Goal: Task Accomplishment & Management: Use online tool/utility

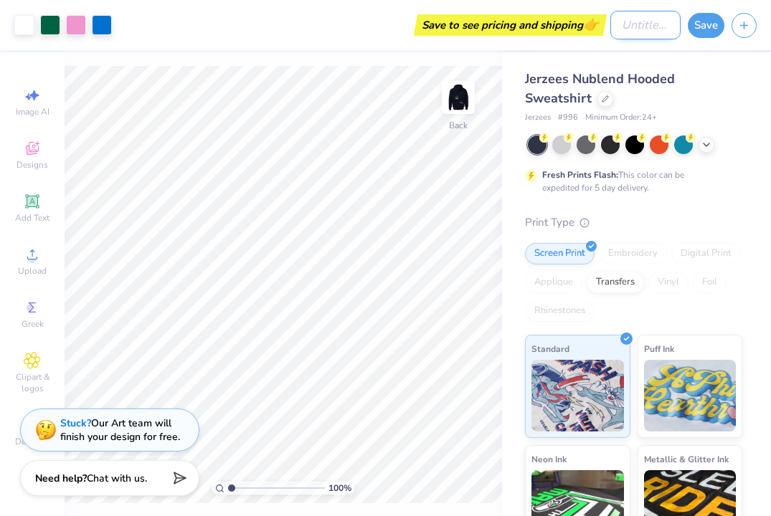
click at [652, 31] on input "Design Title" at bounding box center [645, 25] width 70 height 29
type input "Ignite Fall"
click at [711, 22] on button "Save" at bounding box center [706, 23] width 37 height 25
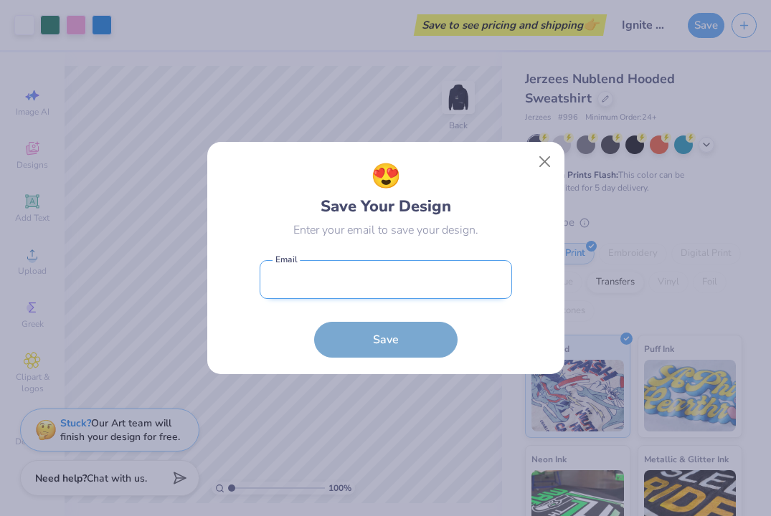
click at [423, 277] on input "email" at bounding box center [386, 279] width 252 height 39
type input "[EMAIL_ADDRESS][DOMAIN_NAME]"
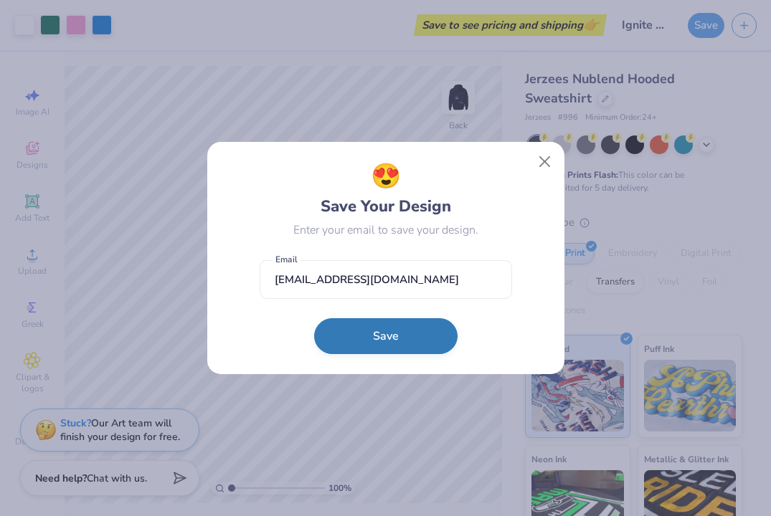
click at [412, 341] on button "Save" at bounding box center [385, 336] width 143 height 36
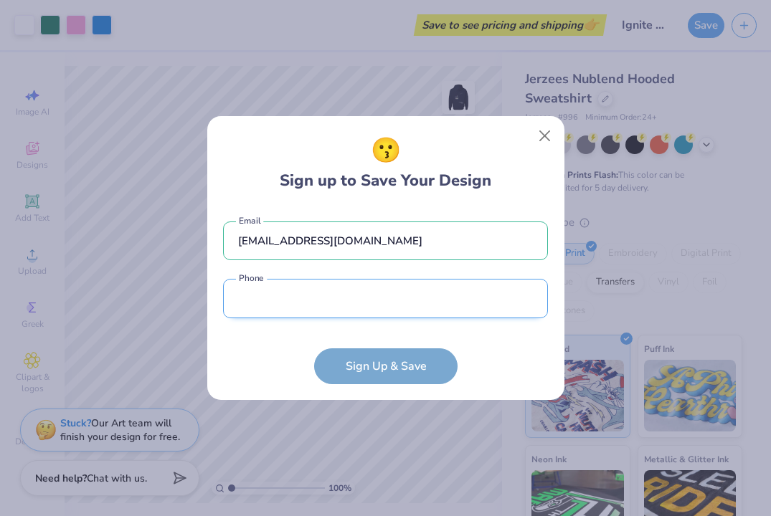
click at [454, 300] on input "tel" at bounding box center [385, 298] width 325 height 39
type input "[PHONE_NUMBER]"
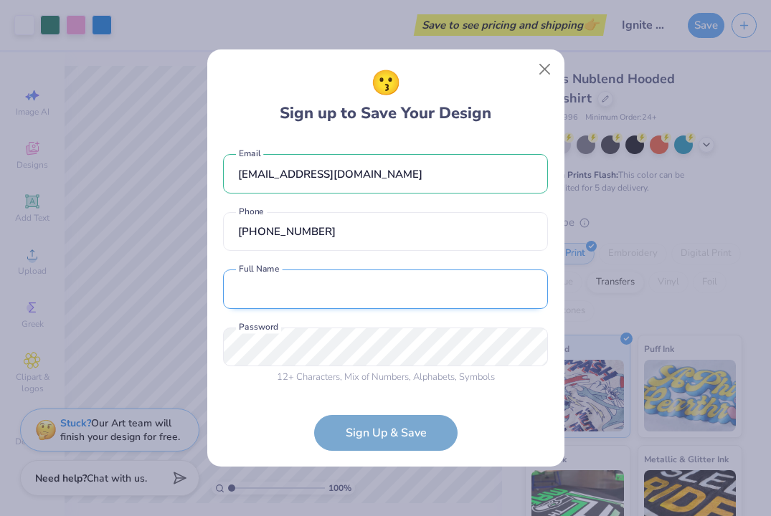
click at [363, 296] on input "text" at bounding box center [385, 289] width 325 height 39
type input "[PERSON_NAME]"
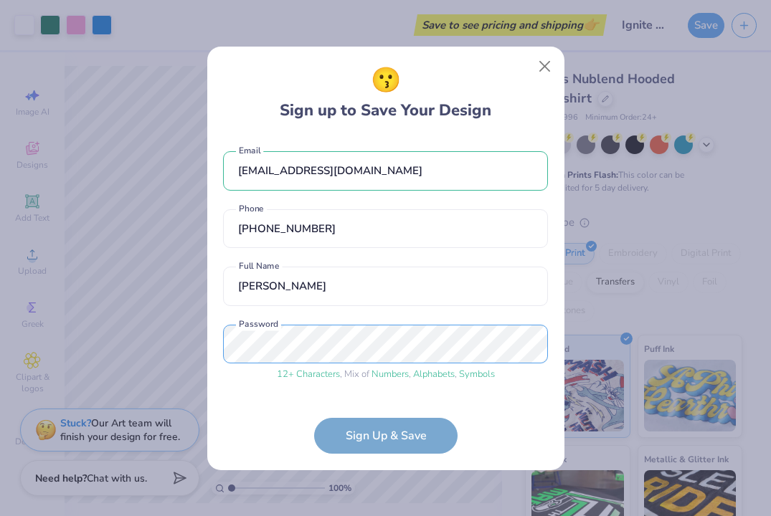
scroll to position [48, 0]
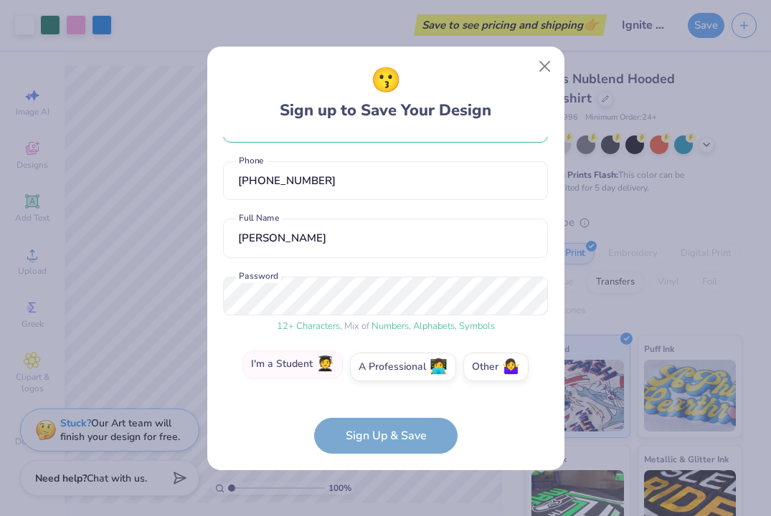
click at [303, 369] on label "I'm a Student 🧑‍🎓" at bounding box center [292, 365] width 100 height 29
click at [381, 414] on input "I'm a Student 🧑‍🎓" at bounding box center [385, 418] width 9 height 9
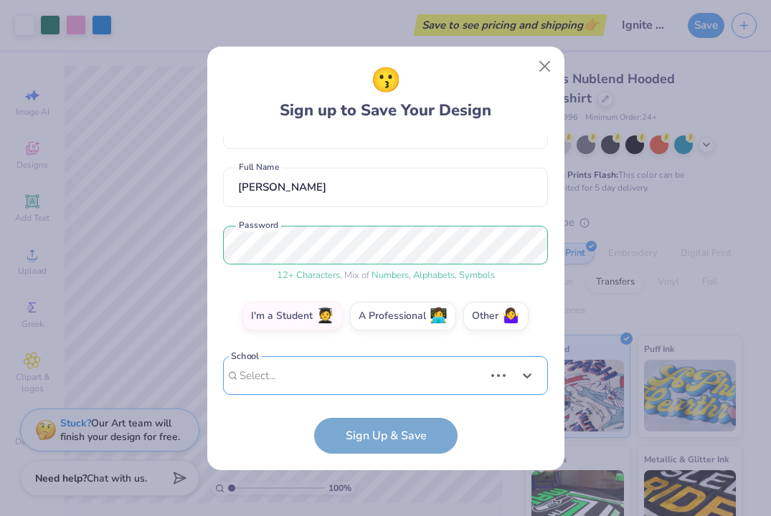
click at [331, 379] on div "Use Up and Down to choose options, press Enter to select the currently focused …" at bounding box center [385, 397] width 325 height 82
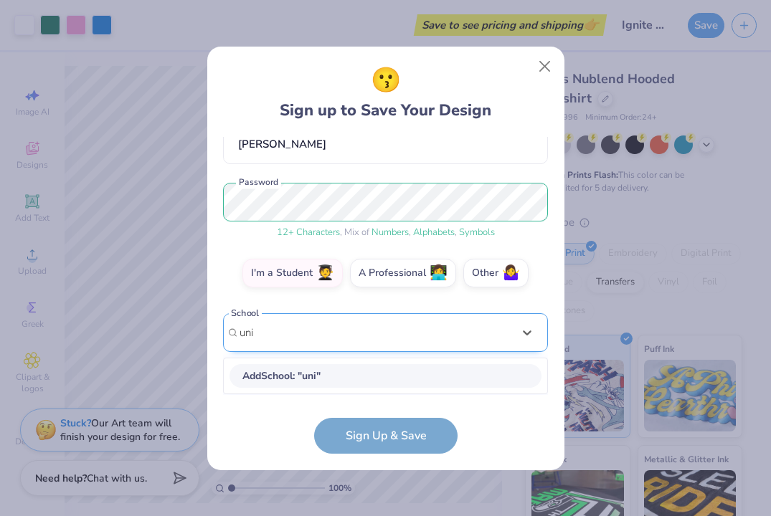
scroll to position [141, 0]
type input "[GEOGRAPHIC_DATA]"
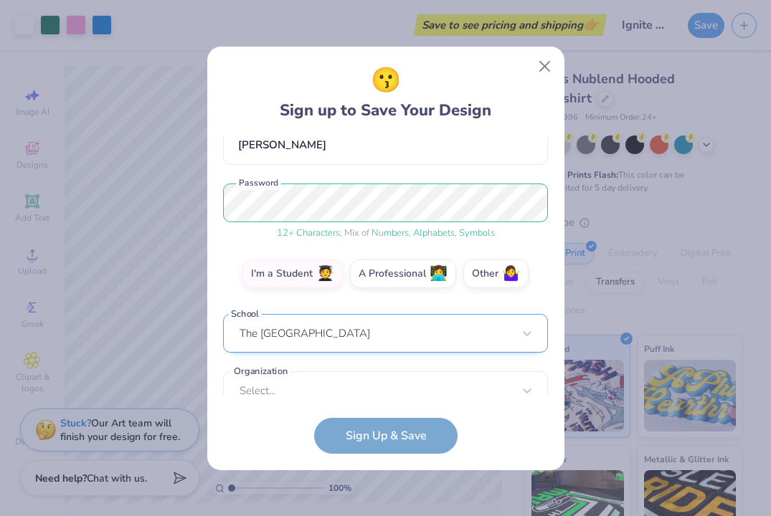
scroll to position [163, 0]
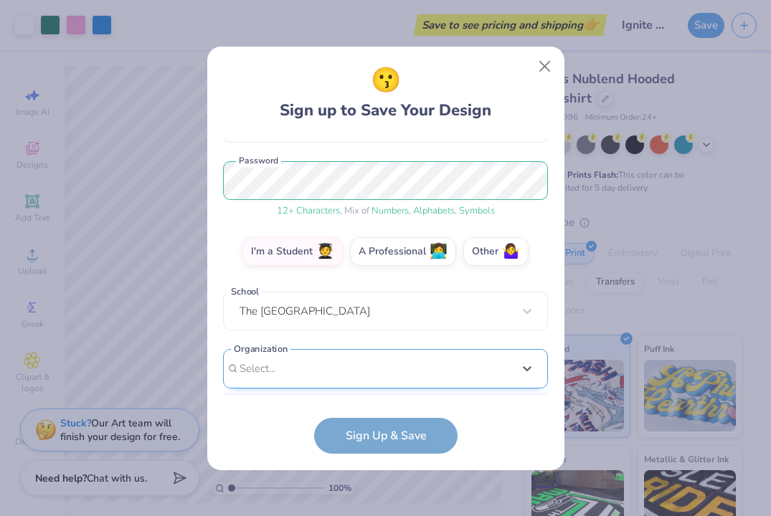
click at [328, 369] on div "option focused, 8 of 15. 15 results available. Use Up and Down to choose option…" at bounding box center [385, 480] width 325 height 262
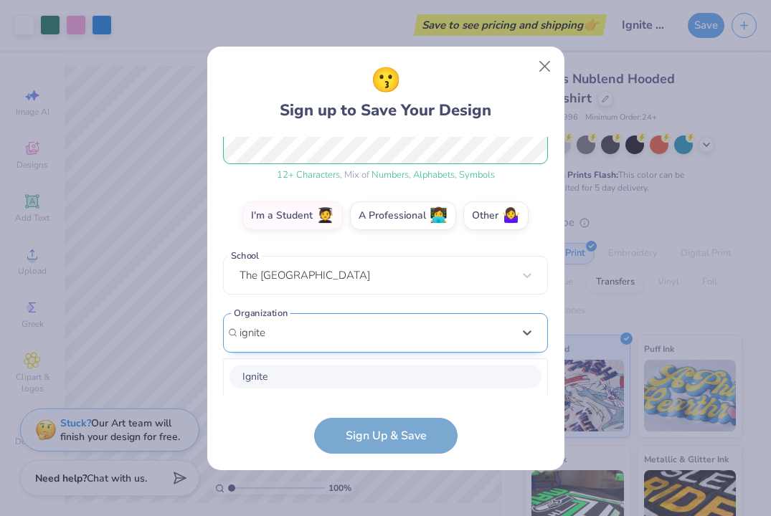
scroll to position [379, 0]
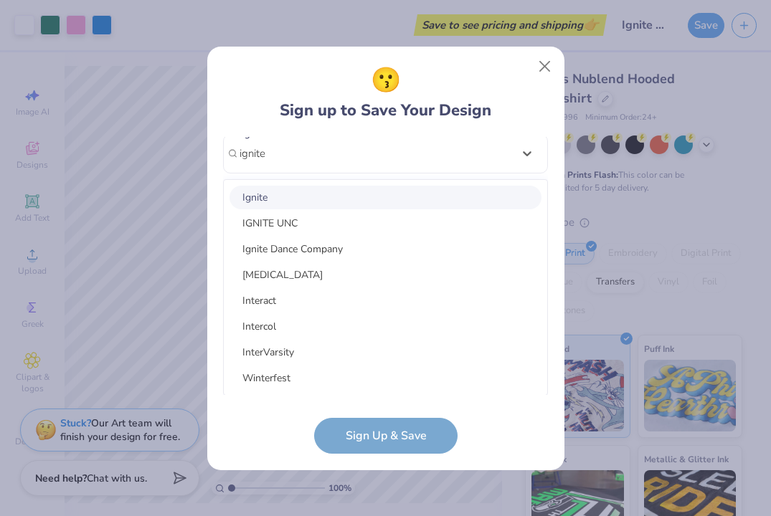
click at [313, 202] on div "Ignite" at bounding box center [385, 198] width 312 height 24
type input "ignite"
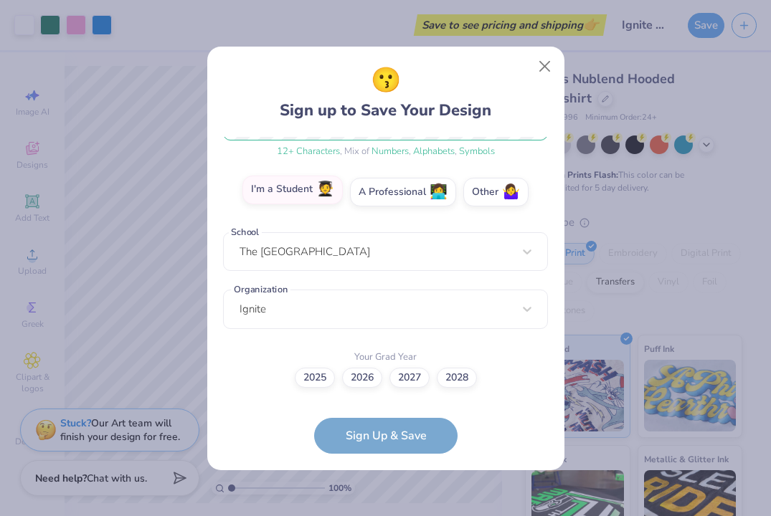
scroll to position [222, 0]
click at [360, 374] on label "2026" at bounding box center [362, 376] width 40 height 20
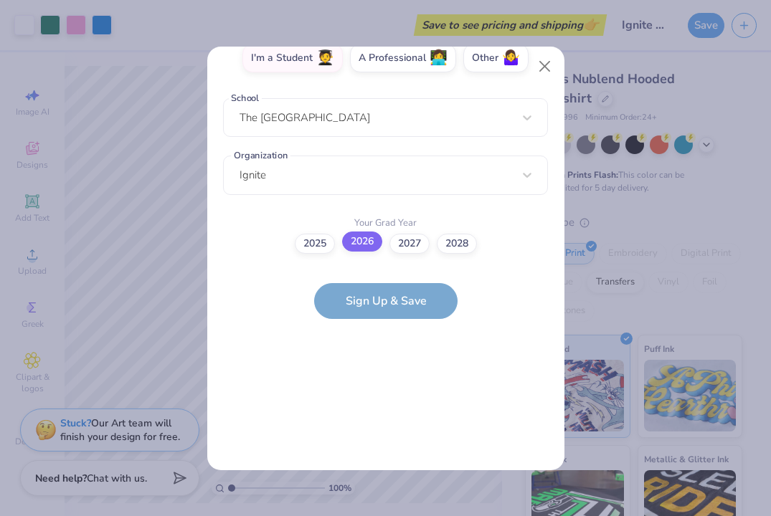
scroll to position [0, 0]
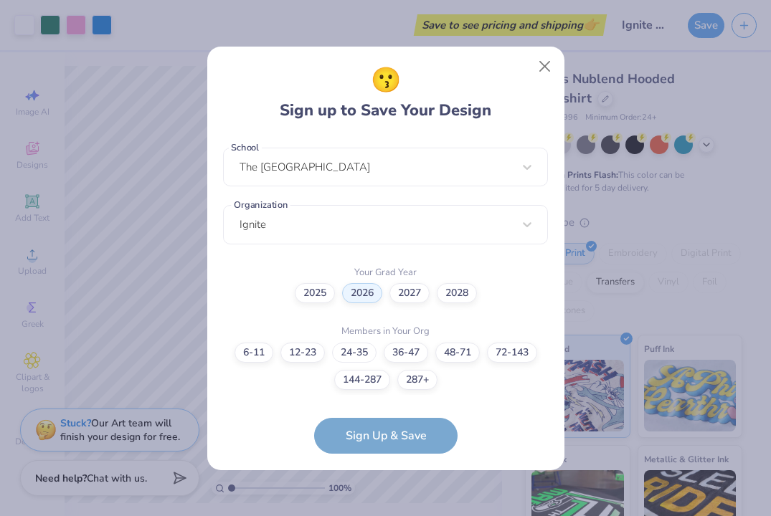
click at [361, 351] on label "24-35" at bounding box center [354, 353] width 44 height 20
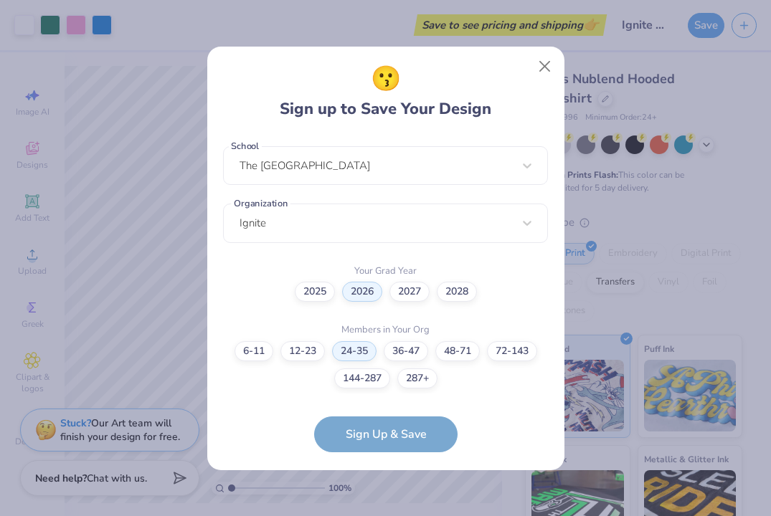
scroll to position [366, 0]
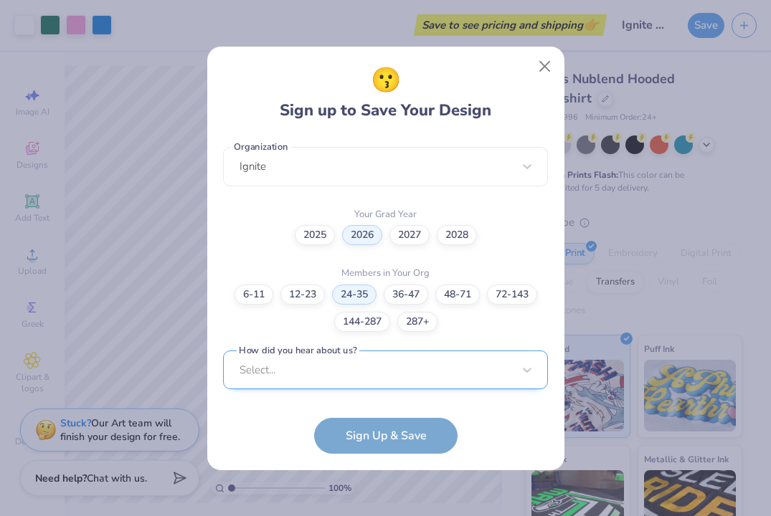
click at [364, 369] on div "Select..." at bounding box center [385, 370] width 325 height 39
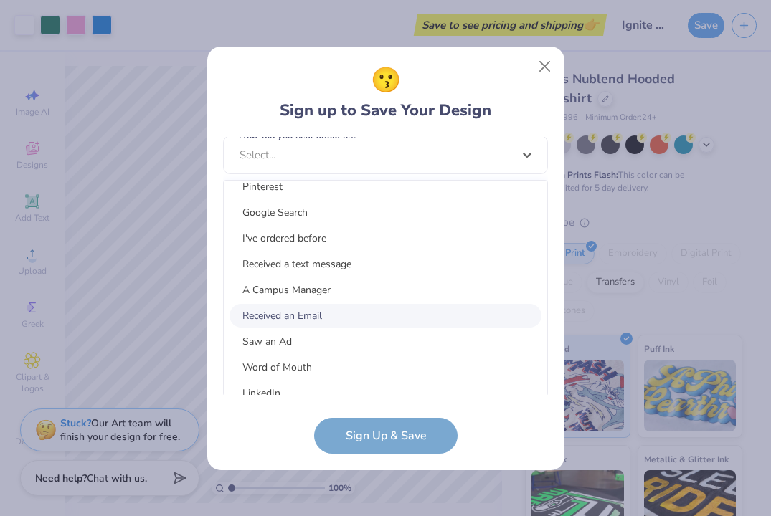
scroll to position [10, 0]
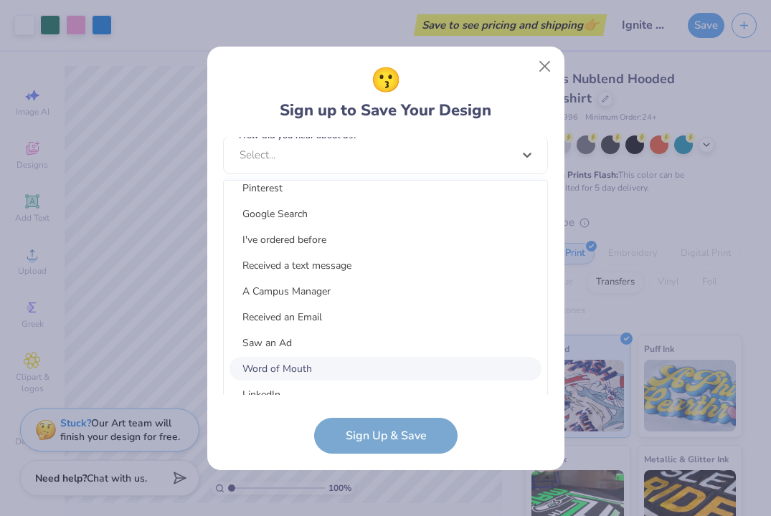
click at [351, 368] on div "Word of Mouth" at bounding box center [385, 369] width 312 height 24
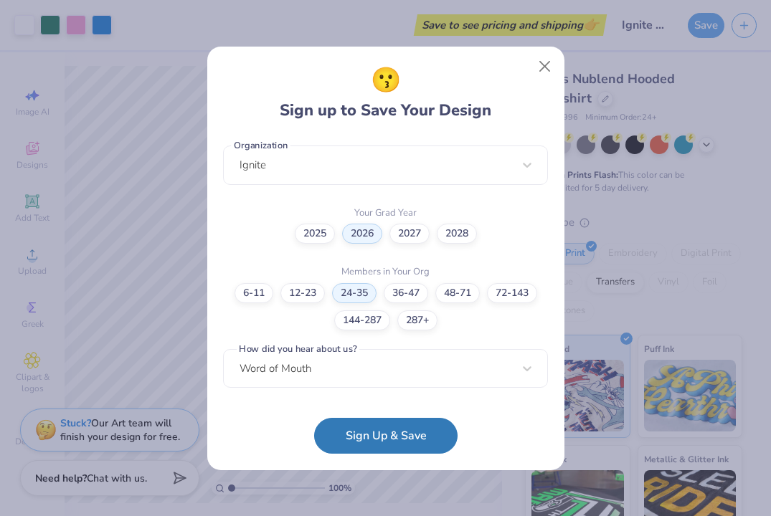
scroll to position [366, 0]
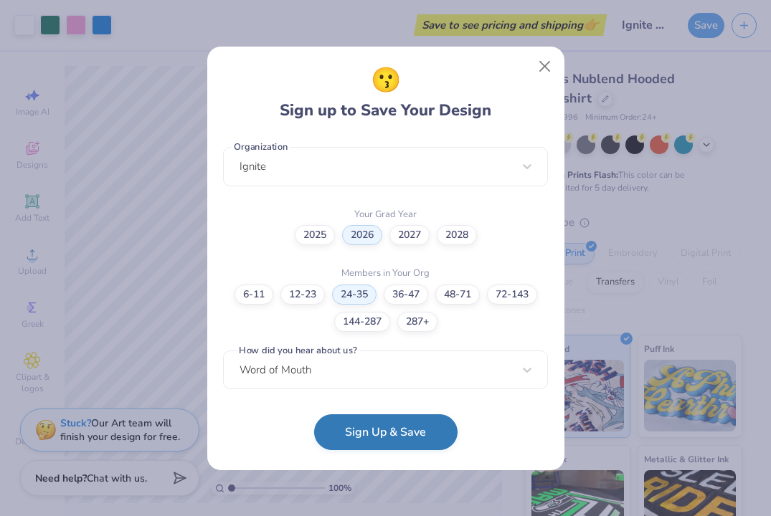
click at [388, 440] on button "Sign Up & Save" at bounding box center [385, 432] width 143 height 36
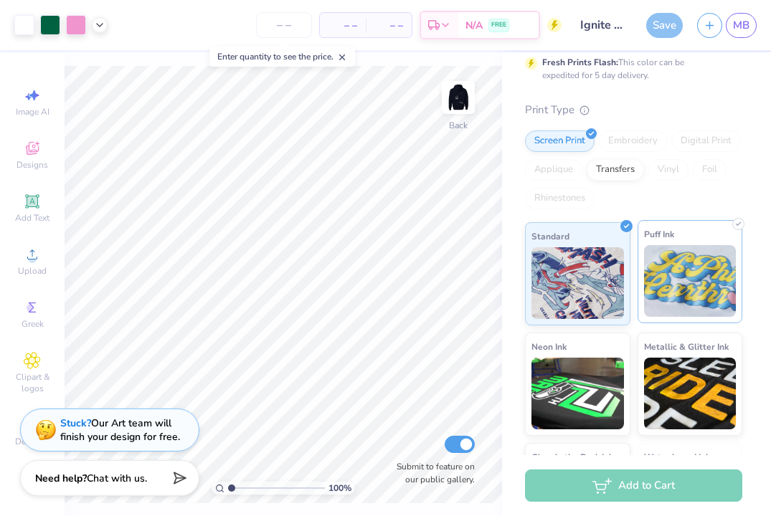
scroll to position [115, 0]
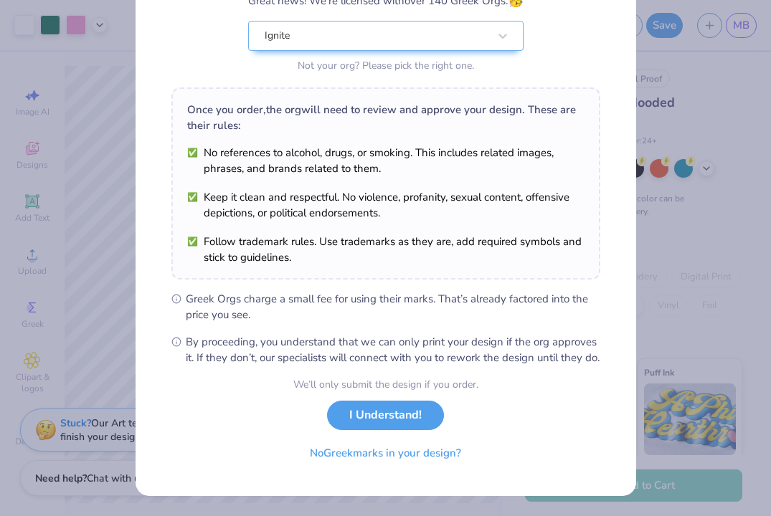
scroll to position [155, 0]
click at [381, 425] on button "I Understand!" at bounding box center [385, 411] width 117 height 29
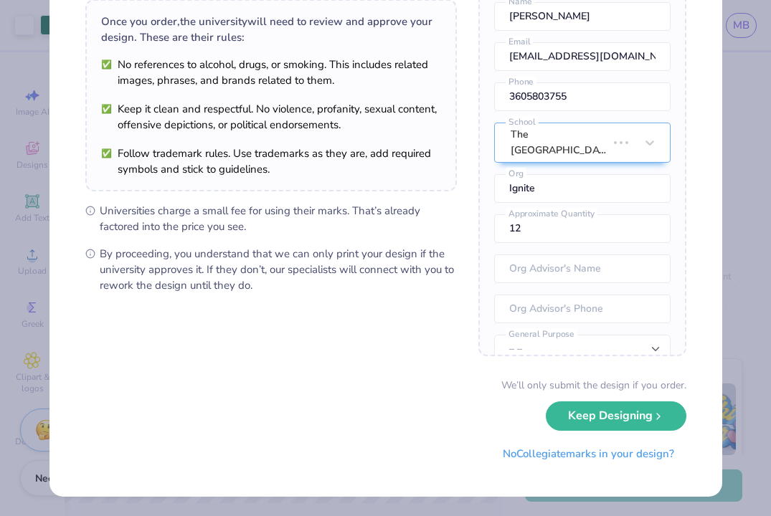
scroll to position [0, 0]
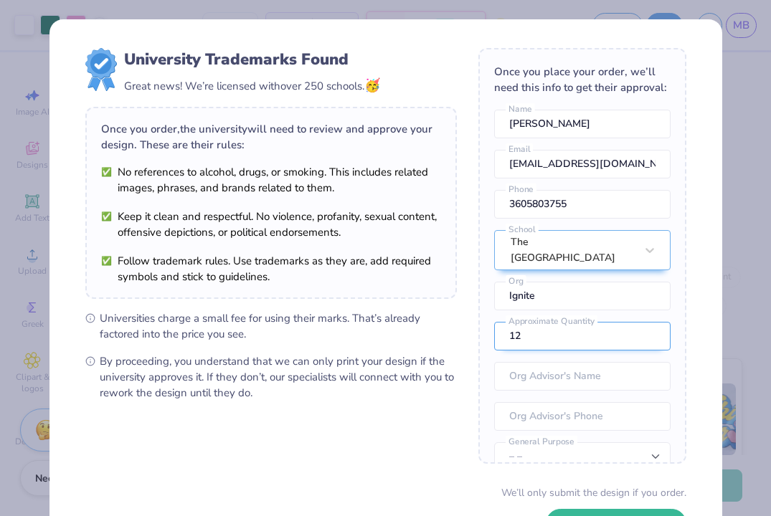
click at [535, 326] on input "12" at bounding box center [582, 336] width 176 height 29
click at [650, 323] on input "13" at bounding box center [582, 336] width 176 height 29
click at [650, 323] on input "14" at bounding box center [582, 336] width 176 height 29
click at [650, 323] on input "15" at bounding box center [582, 336] width 176 height 29
click at [650, 323] on input "16" at bounding box center [582, 336] width 176 height 29
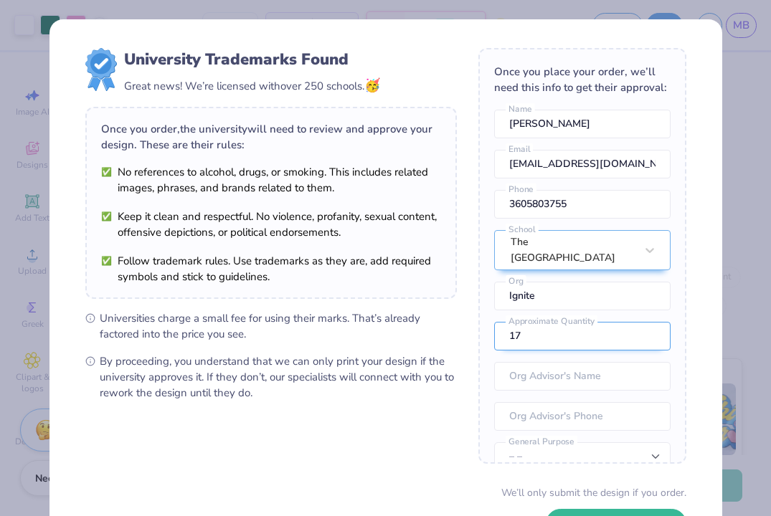
click at [650, 323] on input "17" at bounding box center [582, 336] width 176 height 29
click at [650, 323] on input "18" at bounding box center [582, 336] width 176 height 29
click at [650, 323] on input "19" at bounding box center [582, 336] width 176 height 29
type input "20"
click at [650, 323] on input "20" at bounding box center [582, 336] width 176 height 29
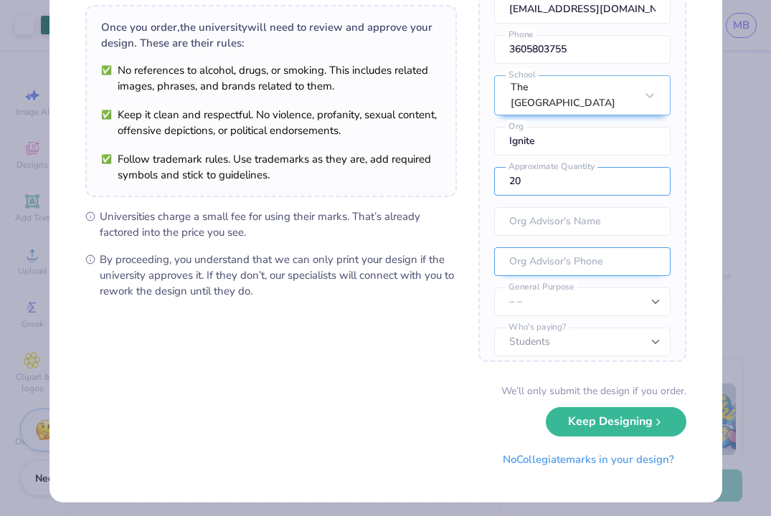
scroll to position [108, 0]
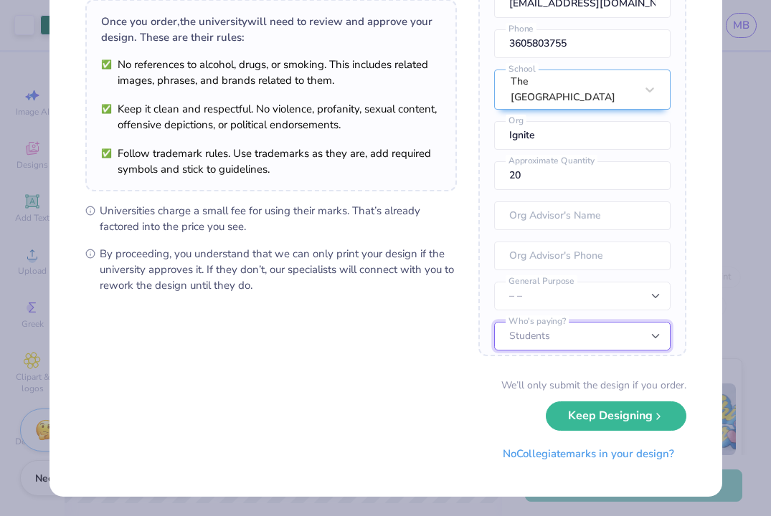
click at [628, 329] on select "Students University" at bounding box center [582, 336] width 176 height 29
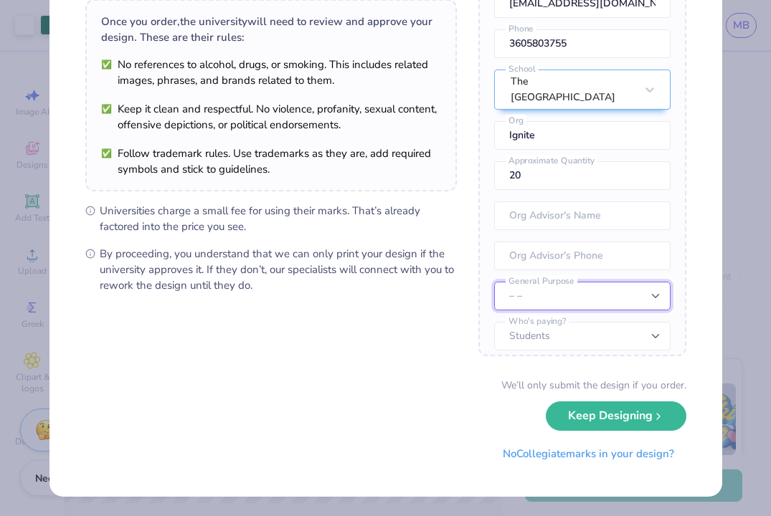
click at [625, 290] on select "– – Member apparel for registered Student Organization / Department / School Fu…" at bounding box center [582, 296] width 176 height 29
select select "Member apparel for registered Student Organization / Department / School"
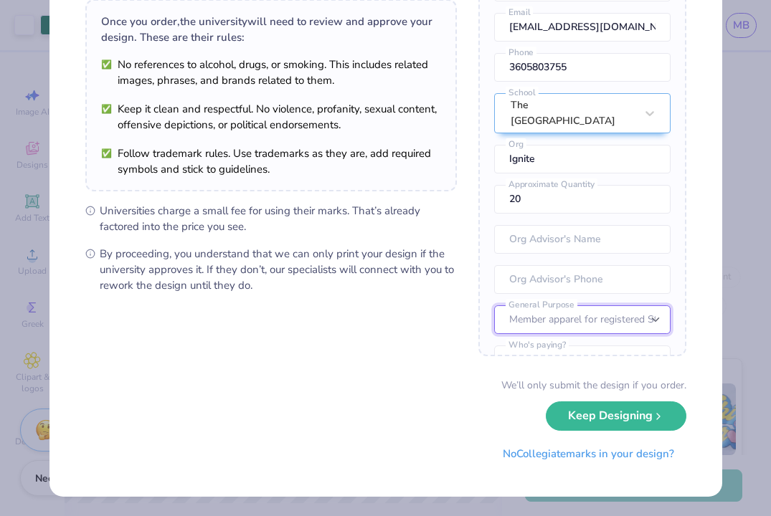
scroll to position [17, 0]
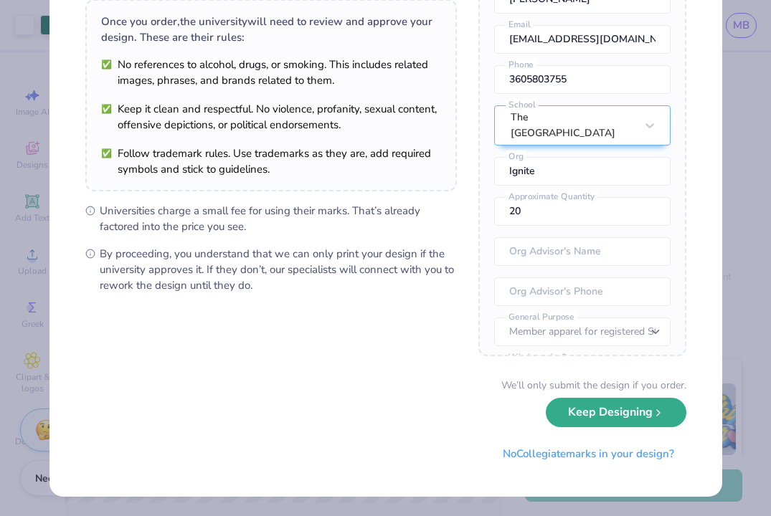
click at [621, 415] on button "Keep Designing" at bounding box center [616, 412] width 141 height 29
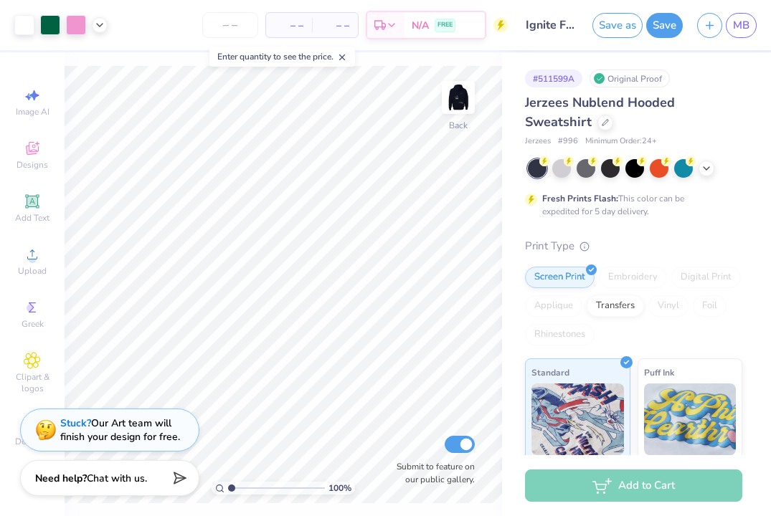
scroll to position [0, 0]
click at [608, 166] on div at bounding box center [610, 167] width 19 height 19
click at [703, 170] on icon at bounding box center [706, 166] width 11 height 11
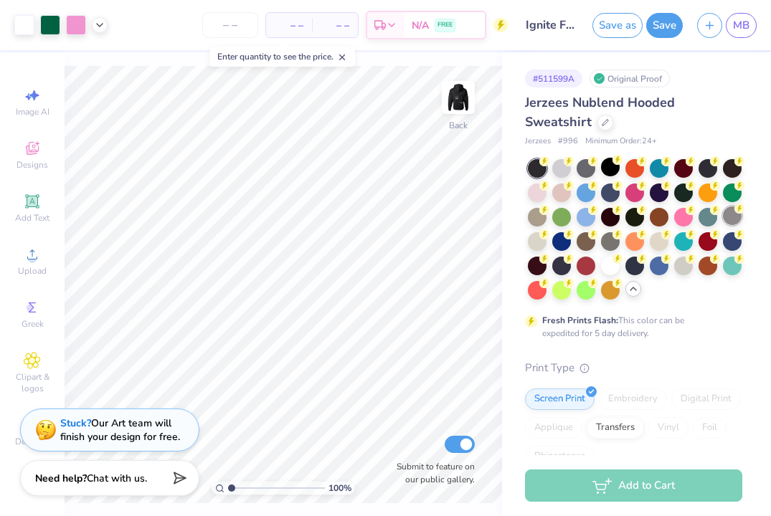
click at [732, 219] on div at bounding box center [732, 215] width 19 height 19
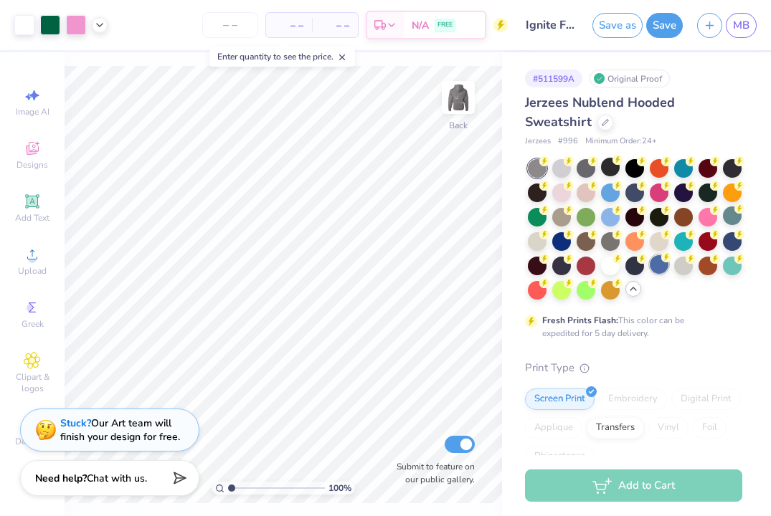
click at [661, 266] on div at bounding box center [659, 264] width 19 height 19
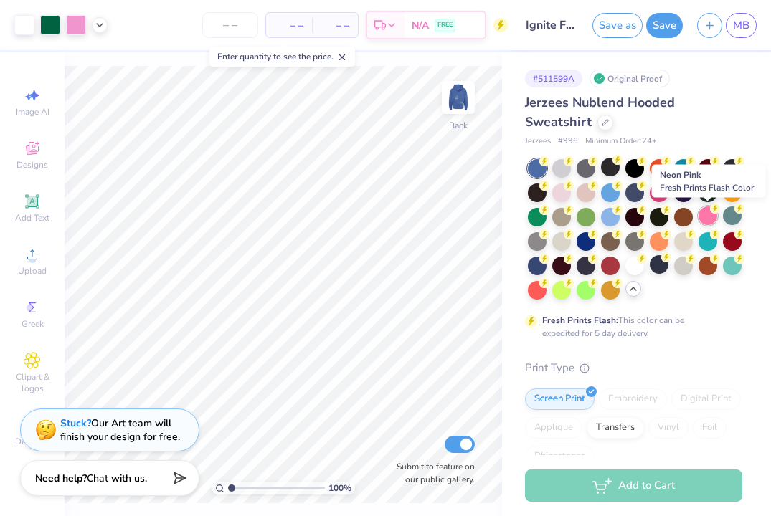
click at [710, 218] on div at bounding box center [707, 215] width 19 height 19
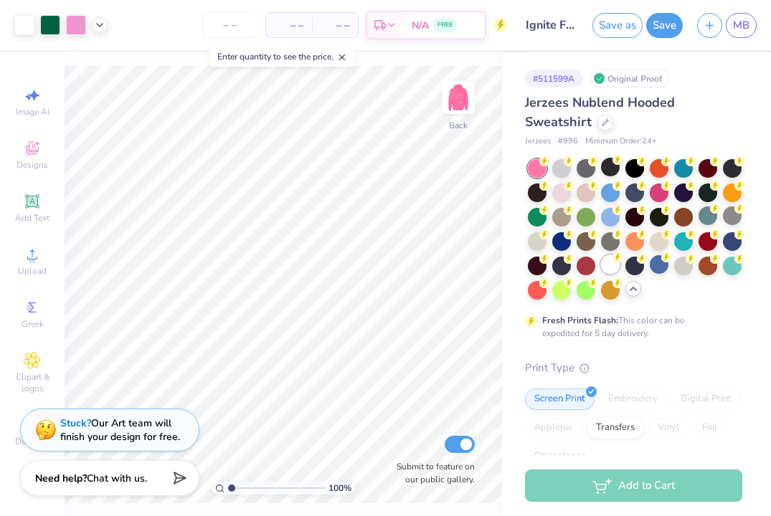
click at [617, 267] on div at bounding box center [610, 264] width 19 height 19
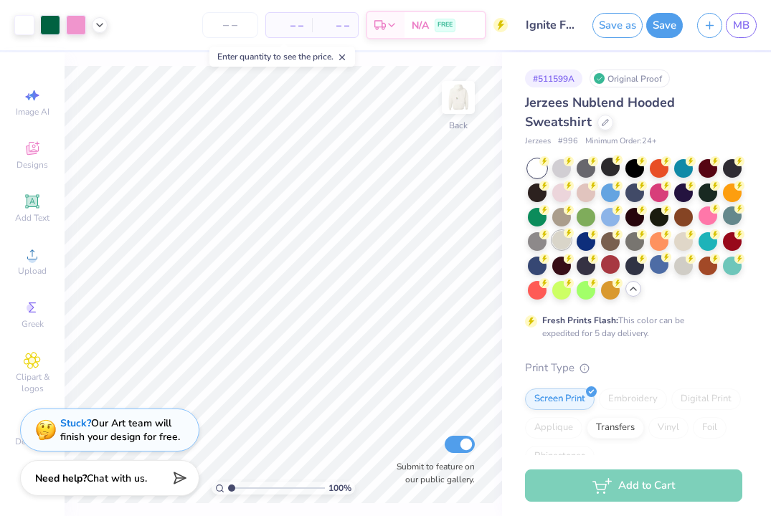
click at [561, 245] on div at bounding box center [561, 240] width 19 height 19
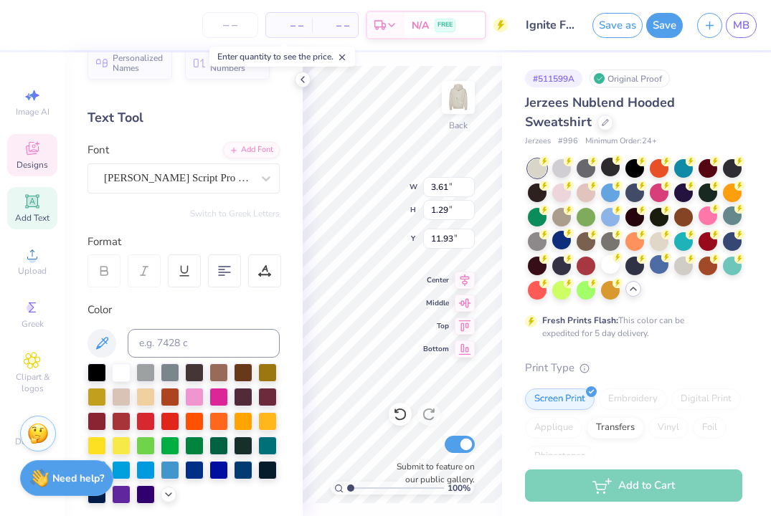
scroll to position [28, 0]
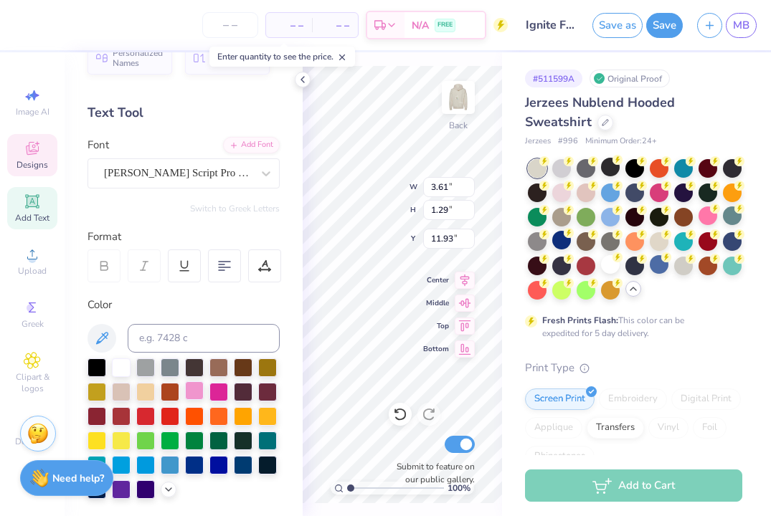
click at [197, 386] on div at bounding box center [194, 390] width 19 height 19
type input "3.82"
type input "1.45"
type input "11.57"
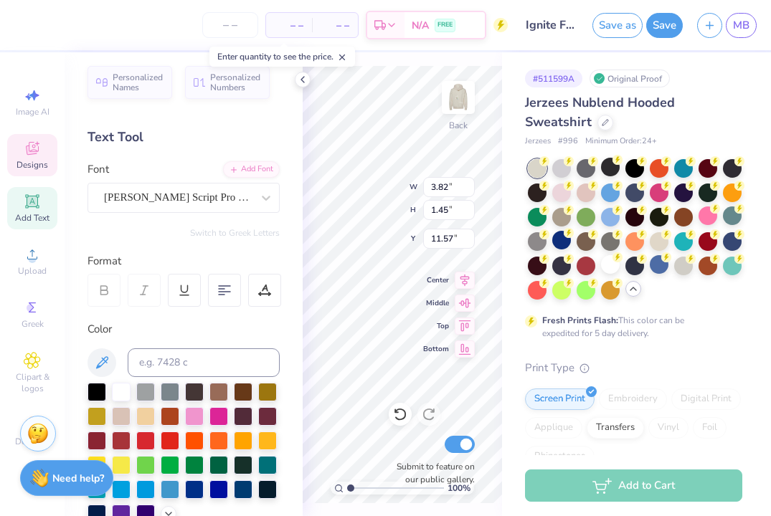
scroll to position [0, 0]
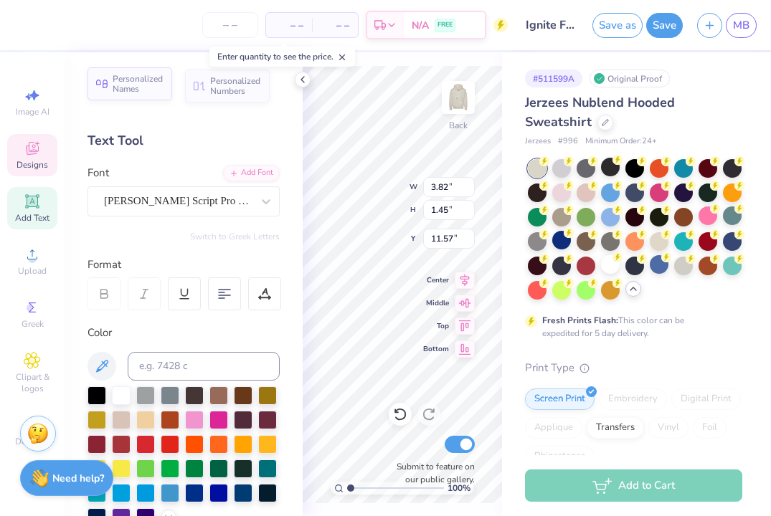
click at [142, 88] on span "Personalized Names" at bounding box center [138, 84] width 51 height 20
type input "12.43"
type input "2.00"
type input "7.00"
type textarea "K"
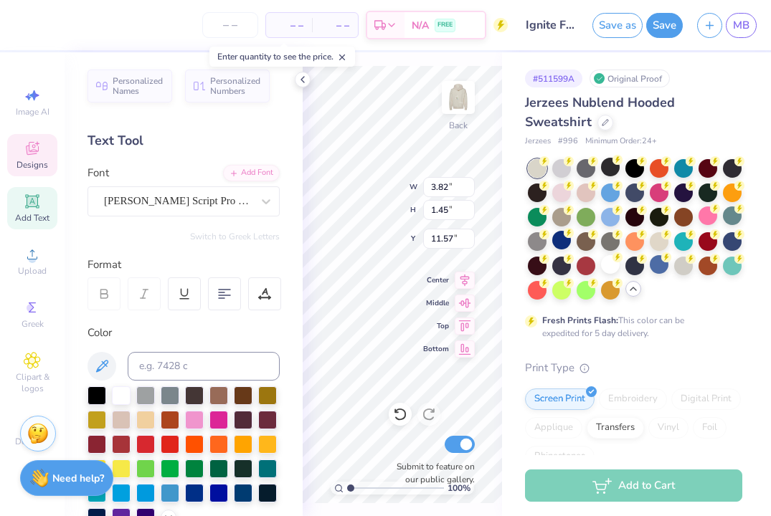
type textarea "Ignite"
type input "2.91"
type input "1.17"
type input "12.86"
click at [191, 419] on div at bounding box center [194, 418] width 19 height 19
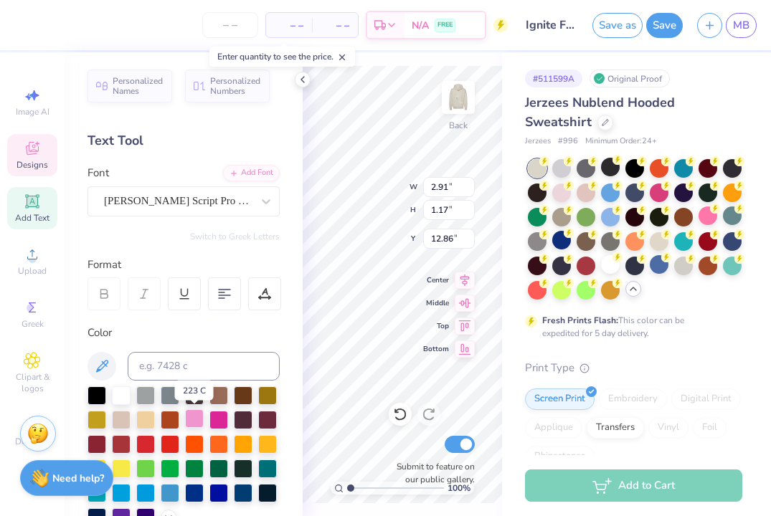
type textarea "N"
type textarea "U"
type textarea "umiami"
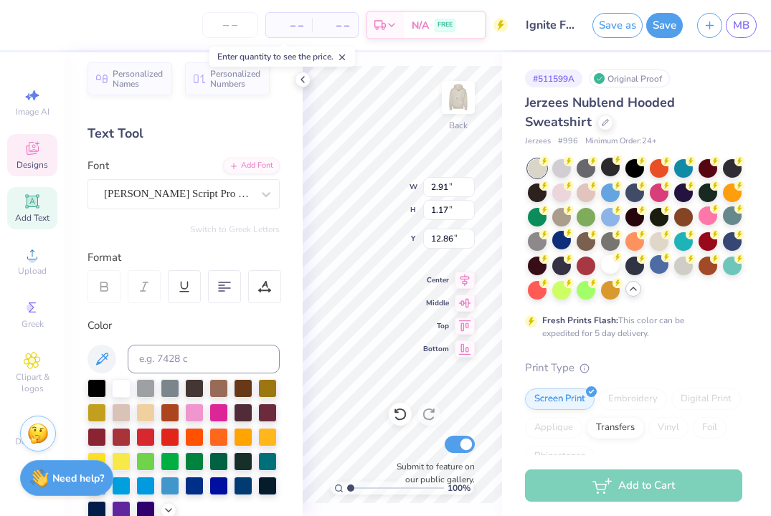
scroll to position [0, 0]
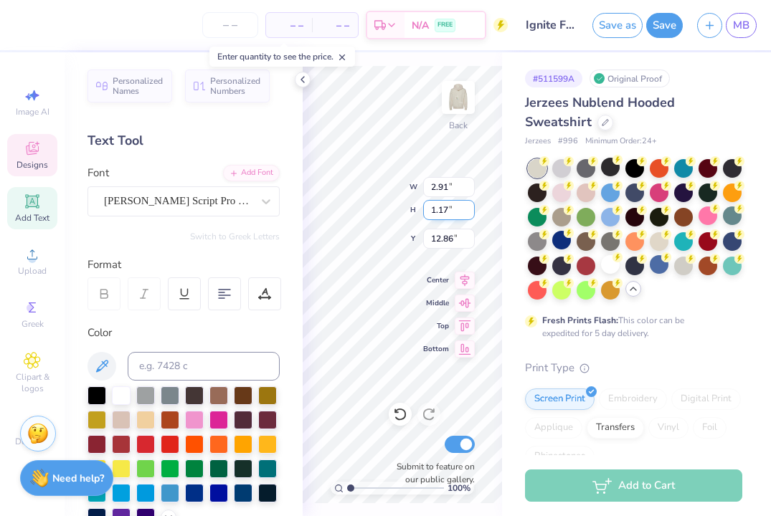
type input "1.16"
click at [468, 214] on input "1.16" at bounding box center [449, 210] width 52 height 20
type input "4.91"
type input "12.94"
click at [468, 214] on input "1.15" at bounding box center [449, 210] width 52 height 20
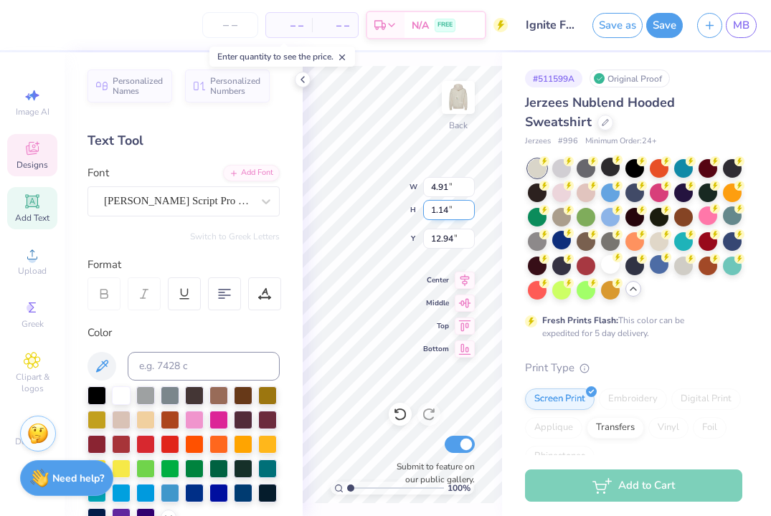
click at [468, 214] on input "1.14" at bounding box center [449, 210] width 52 height 20
click at [468, 214] on input "1.13" at bounding box center [449, 210] width 52 height 20
type input "1.12"
click at [470, 214] on input "1.12" at bounding box center [449, 210] width 52 height 20
click at [458, 189] on input "4.91" at bounding box center [449, 187] width 52 height 20
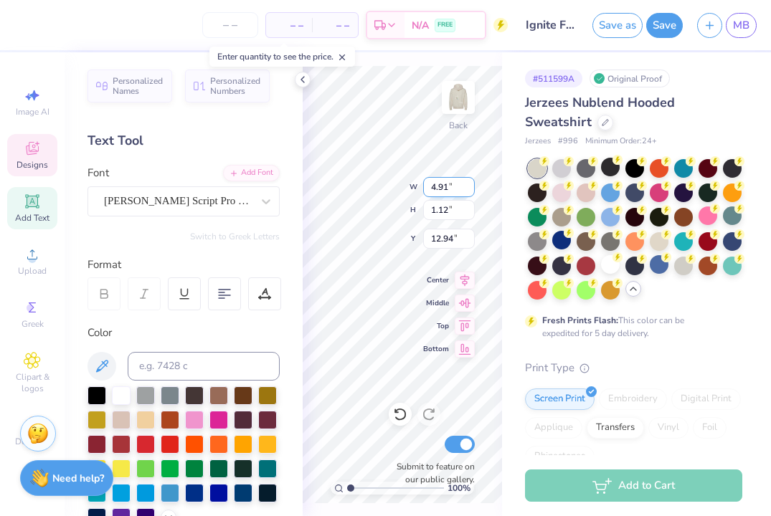
type input "5.46"
type input "12.88"
click at [469, 187] on input "5.45" at bounding box center [449, 187] width 52 height 20
click at [469, 187] on input "5.44" at bounding box center [449, 187] width 52 height 20
click at [469, 187] on input "5.43" at bounding box center [449, 187] width 52 height 20
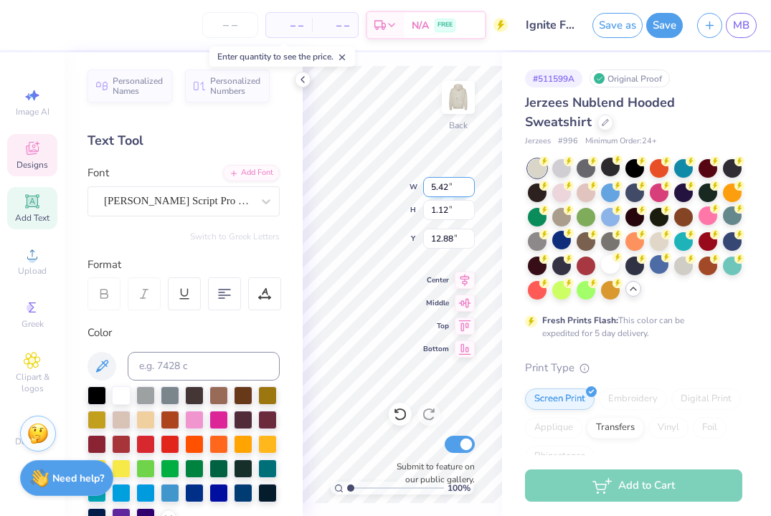
click at [469, 187] on input "5.42" at bounding box center [449, 187] width 52 height 20
click at [470, 189] on input "5.41" at bounding box center [449, 187] width 52 height 20
click at [470, 189] on input "5.4" at bounding box center [449, 187] width 52 height 20
click at [642, 128] on div "Jerzees Nublend Hooded Sweatshirt" at bounding box center [633, 112] width 217 height 39
type input "5.40"
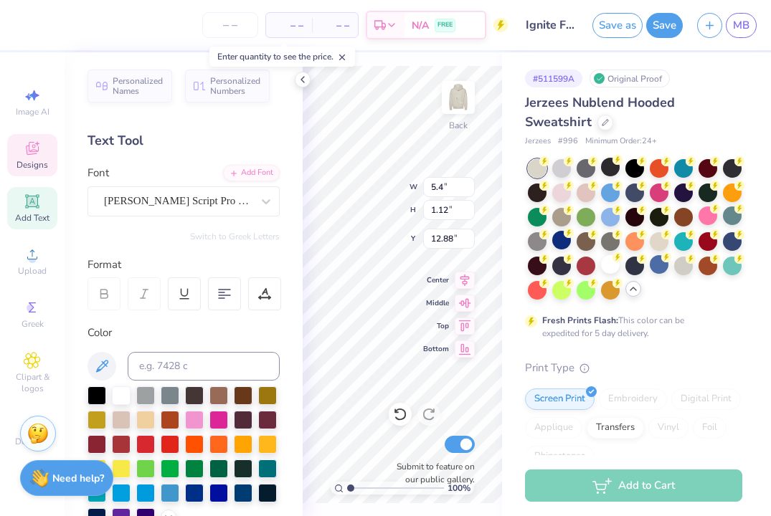
type input "1.11"
type input "12.89"
click at [295, 29] on span "– –" at bounding box center [289, 25] width 29 height 15
type textarea "National"
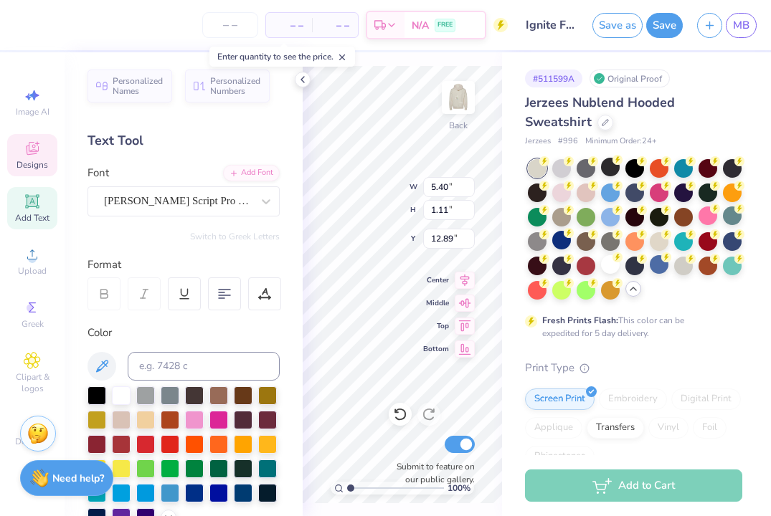
click at [511, 103] on div "# 511599A Original Proof Jerzees Nublend Hooded Sweatshirt Jerzees # 996 Minimu…" at bounding box center [636, 428] width 269 height 752
type input "5.75"
type input "1.27"
type input "12.81"
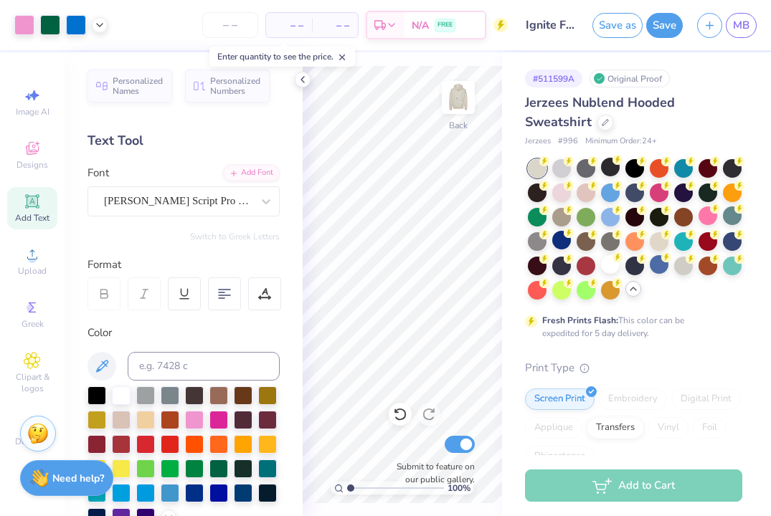
click at [451, 206] on div "100 % Back Submit to feature on our public gallery." at bounding box center [402, 284] width 199 height 464
click at [31, 155] on icon at bounding box center [32, 148] width 17 height 17
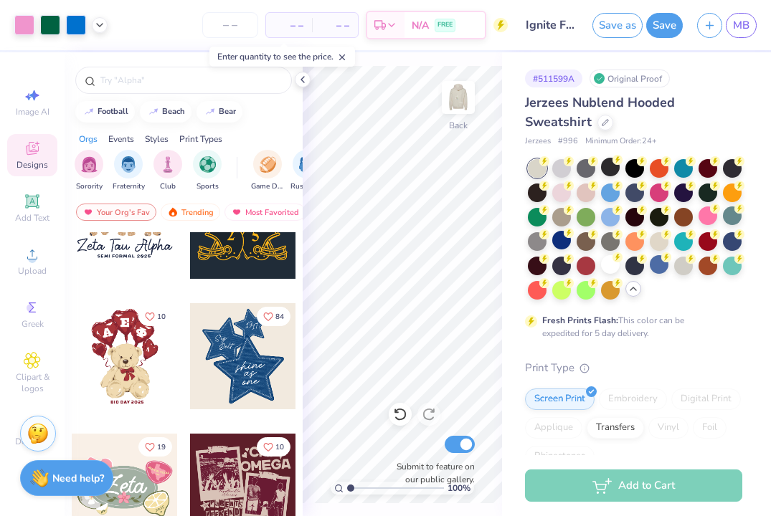
scroll to position [194, 0]
